Goal: Transaction & Acquisition: Obtain resource

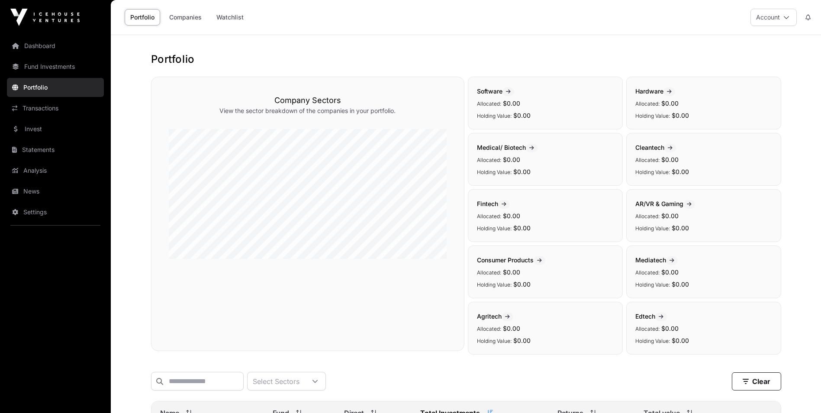
click at [775, 52] on h1 "Portfolio" at bounding box center [466, 59] width 630 height 14
click at [40, 49] on link "Dashboard" at bounding box center [55, 45] width 97 height 19
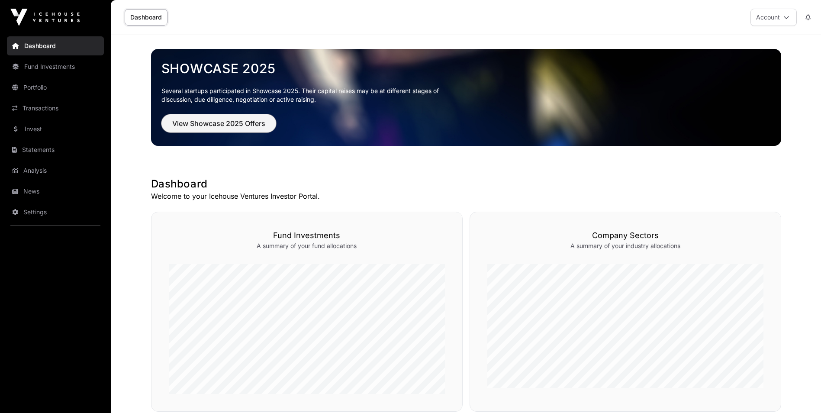
click at [212, 121] on span "View Showcase 2025 Offers" at bounding box center [218, 123] width 93 height 10
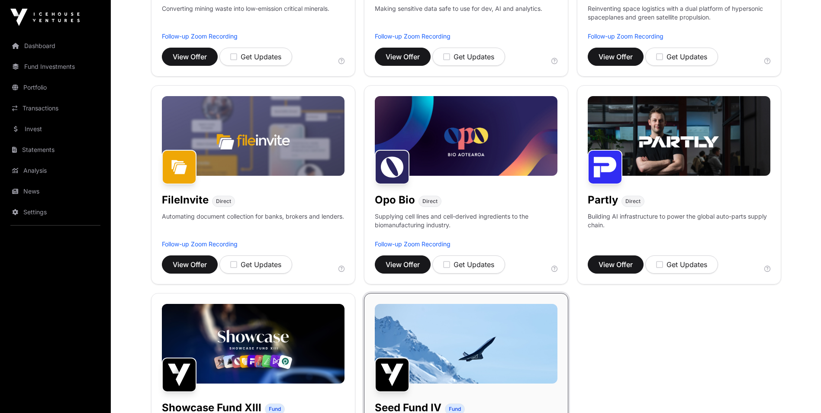
scroll to position [87, 0]
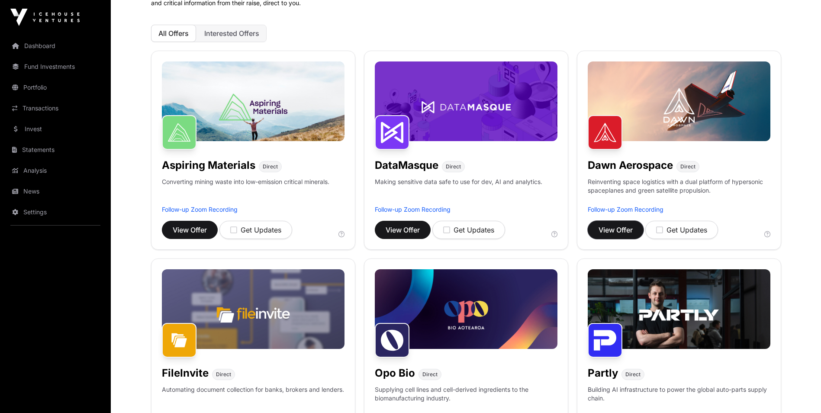
click at [613, 231] on span "View Offer" at bounding box center [615, 230] width 34 height 10
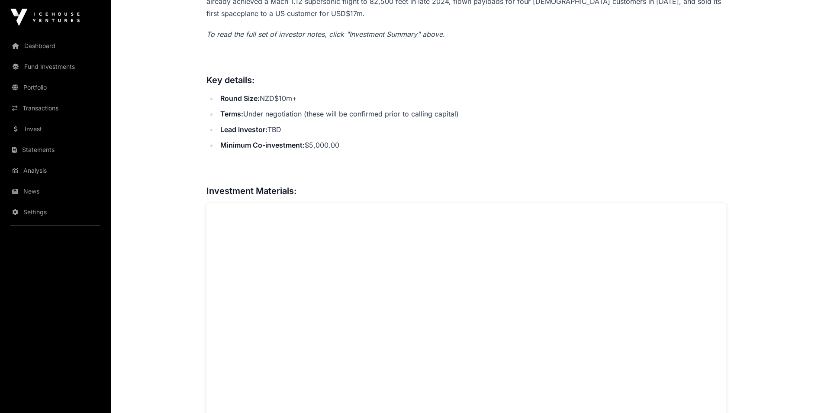
scroll to position [649, 0]
